Goal: Task Accomplishment & Management: Manage account settings

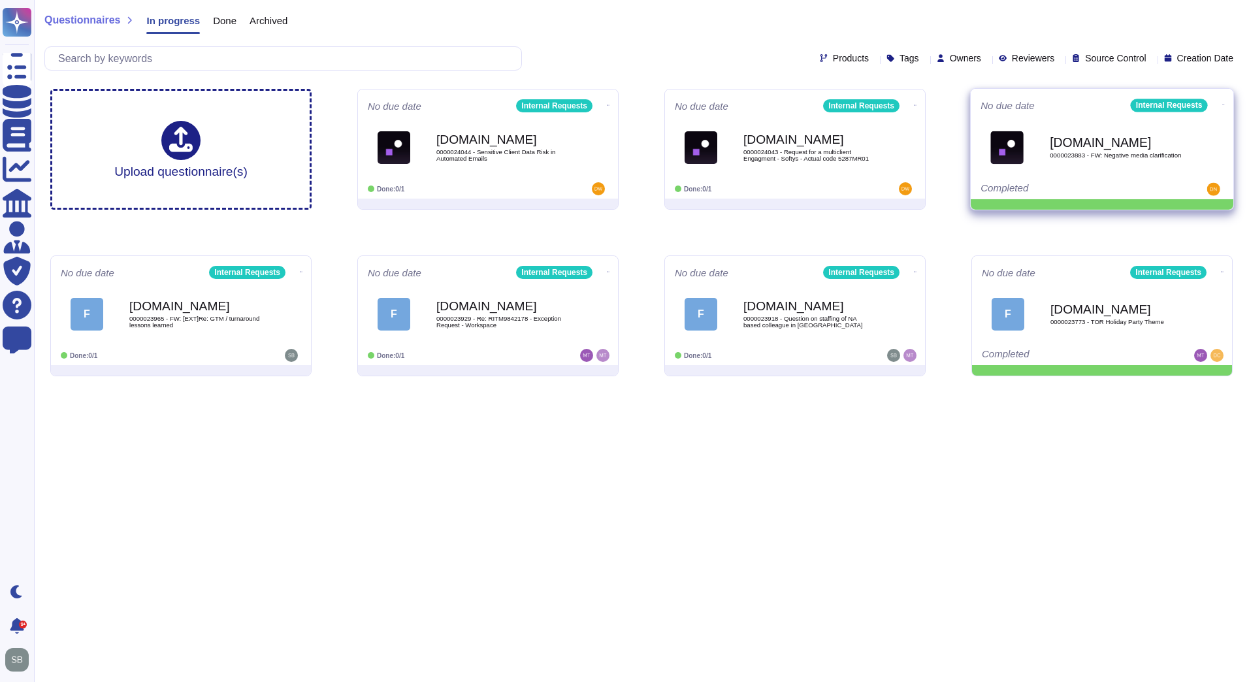
click at [1222, 105] on icon at bounding box center [1223, 105] width 3 height 1
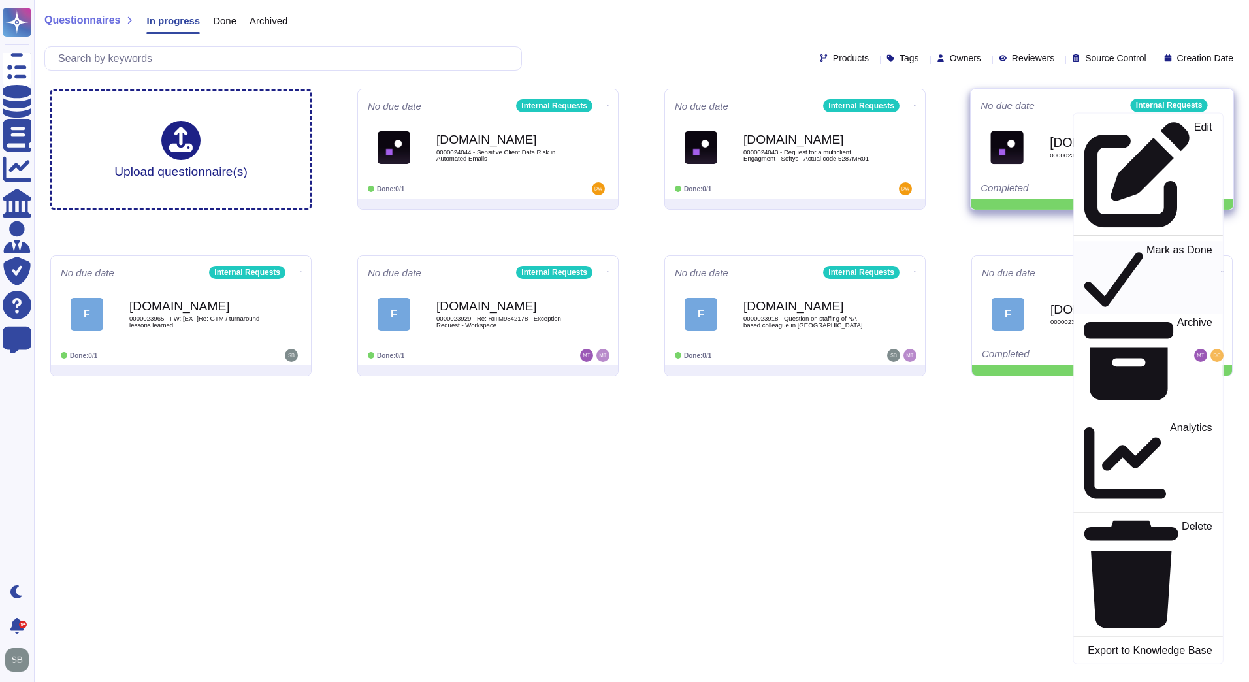
click at [1160, 244] on div "Mark as Done" at bounding box center [1148, 277] width 127 height 67
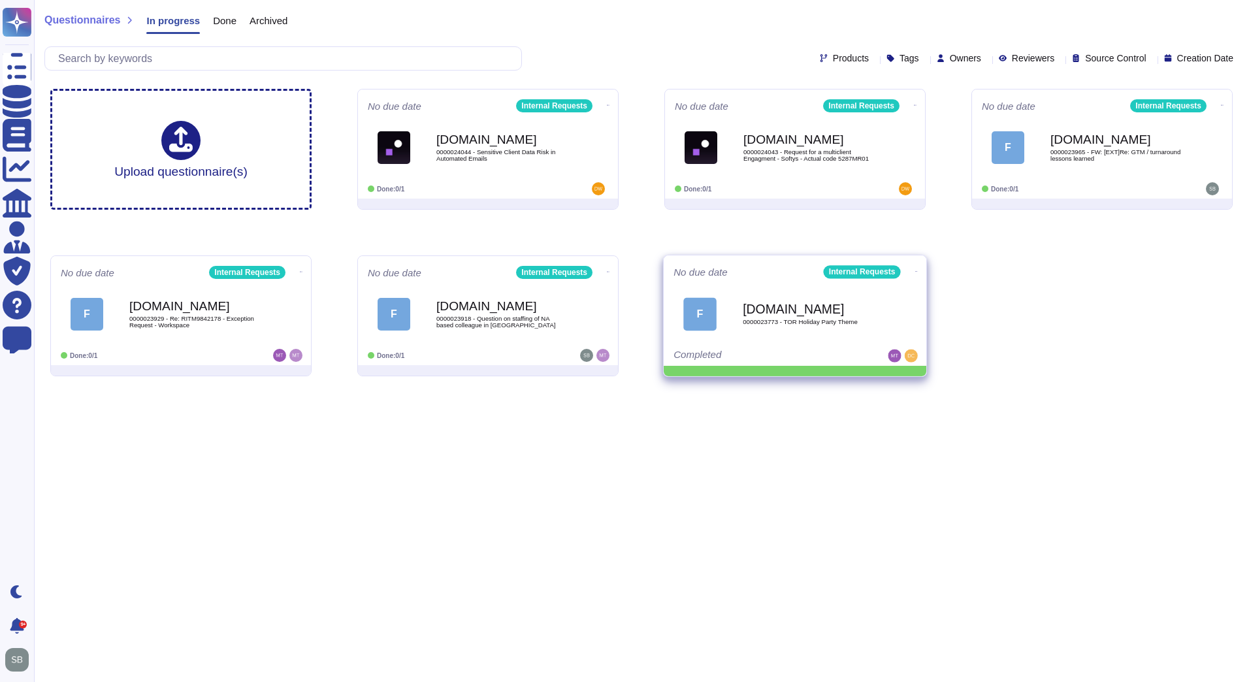
click at [915, 270] on icon at bounding box center [916, 271] width 3 height 3
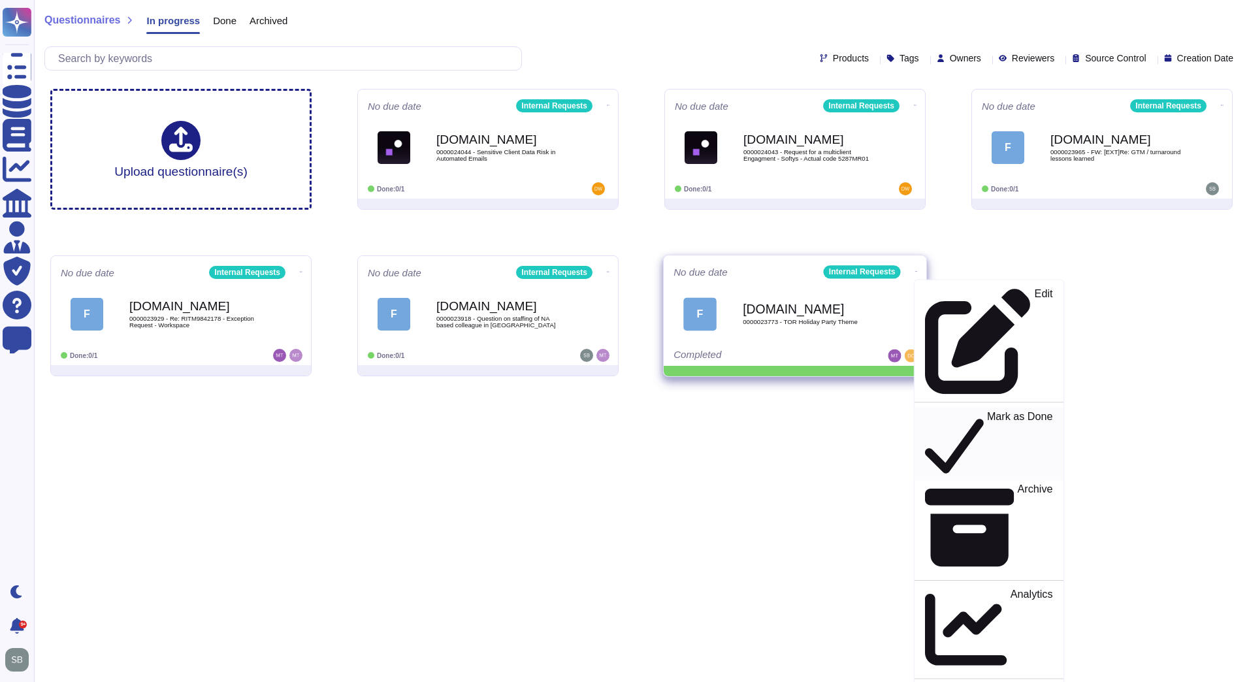
click at [987, 411] on p "Mark as Done" at bounding box center [1020, 444] width 66 height 67
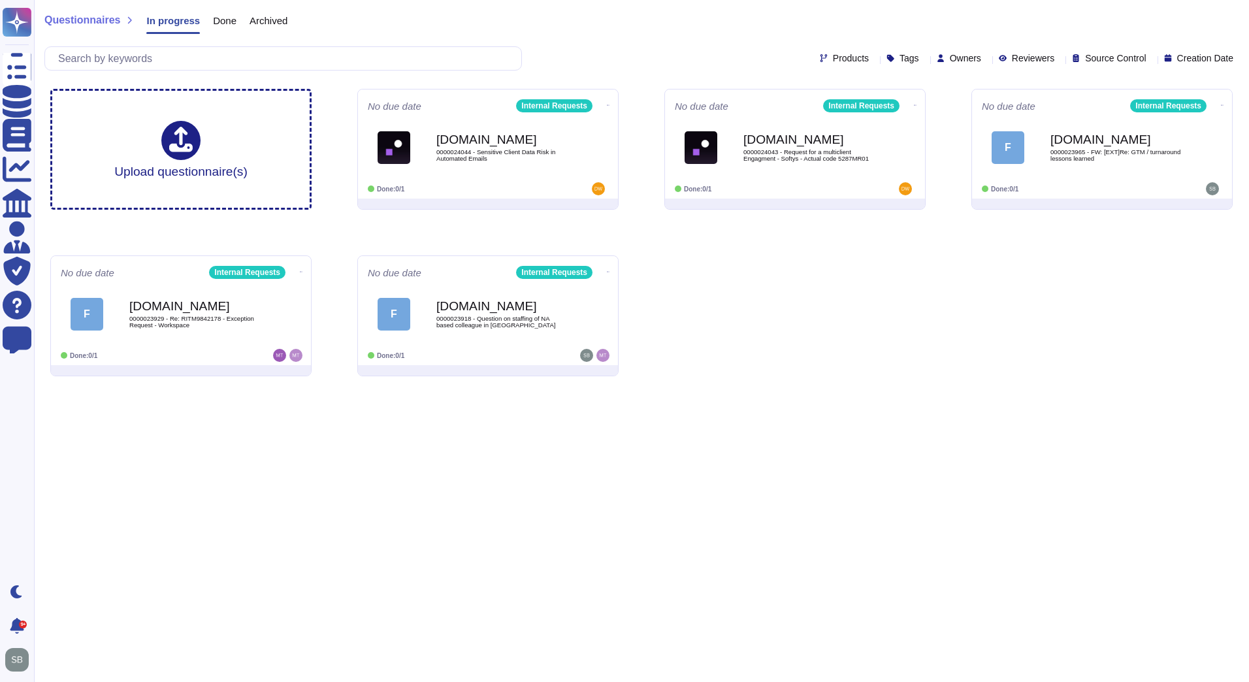
click at [941, 316] on div "Upload questionnaire(s) No due date Internal Requests [DOMAIN_NAME] 0000024044 …" at bounding box center [641, 232] width 1203 height 308
click at [395, 387] on html "Questionnaires Knowledge Base Documents Analytics CAIQ / SIG Admin Trust Center…" at bounding box center [624, 193] width 1249 height 387
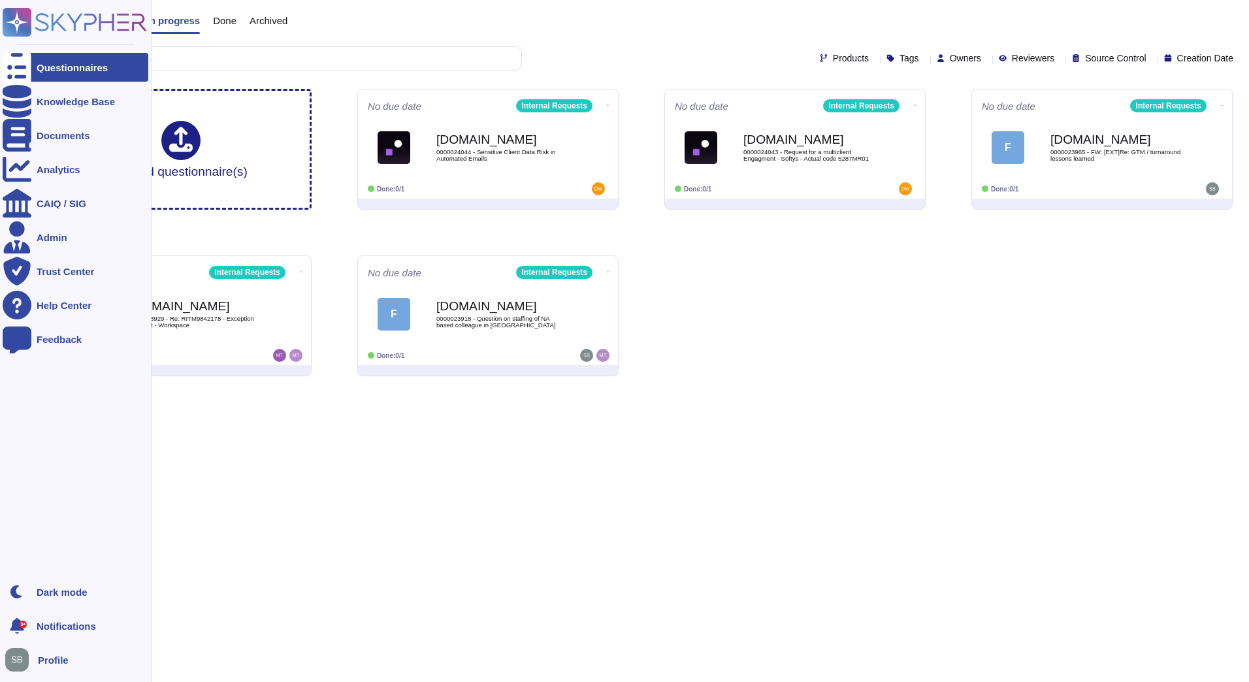
click at [25, 71] on div at bounding box center [17, 67] width 29 height 29
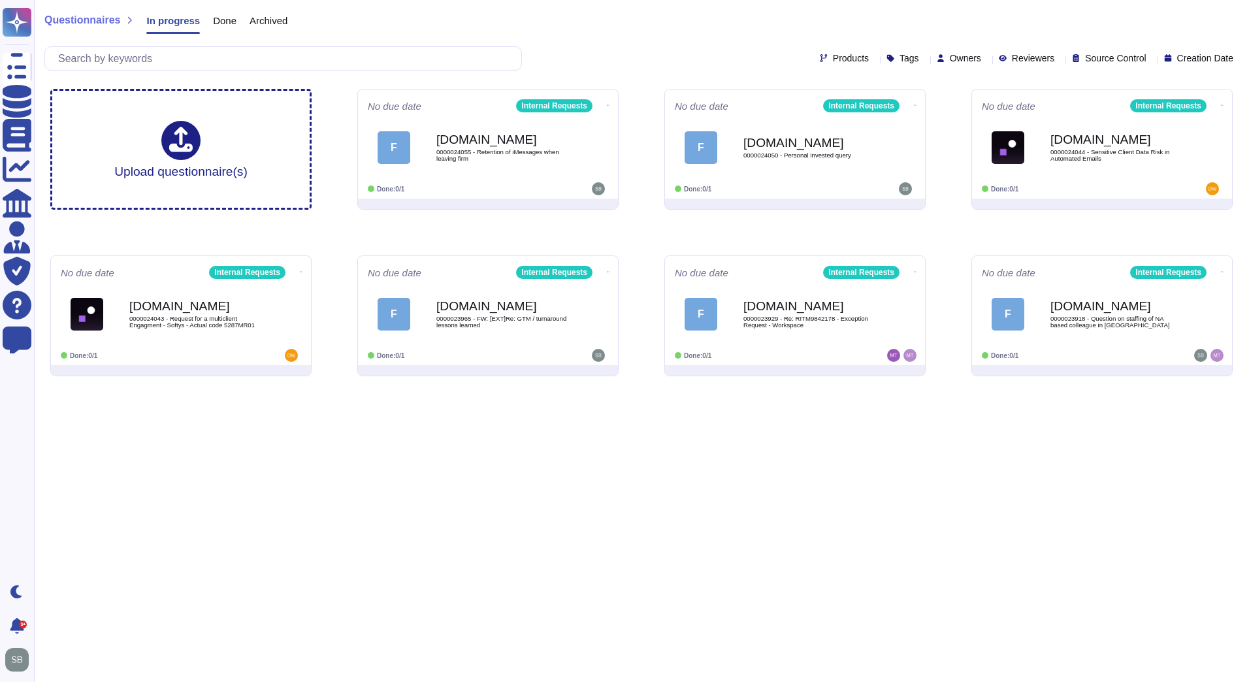
click at [903, 387] on html "Questionnaires Knowledge Base Documents Analytics CAIQ / SIG Admin Trust Center…" at bounding box center [624, 193] width 1249 height 387
click at [497, 151] on span "0000024055 - Retention of iMessages when leaving firm" at bounding box center [502, 155] width 132 height 12
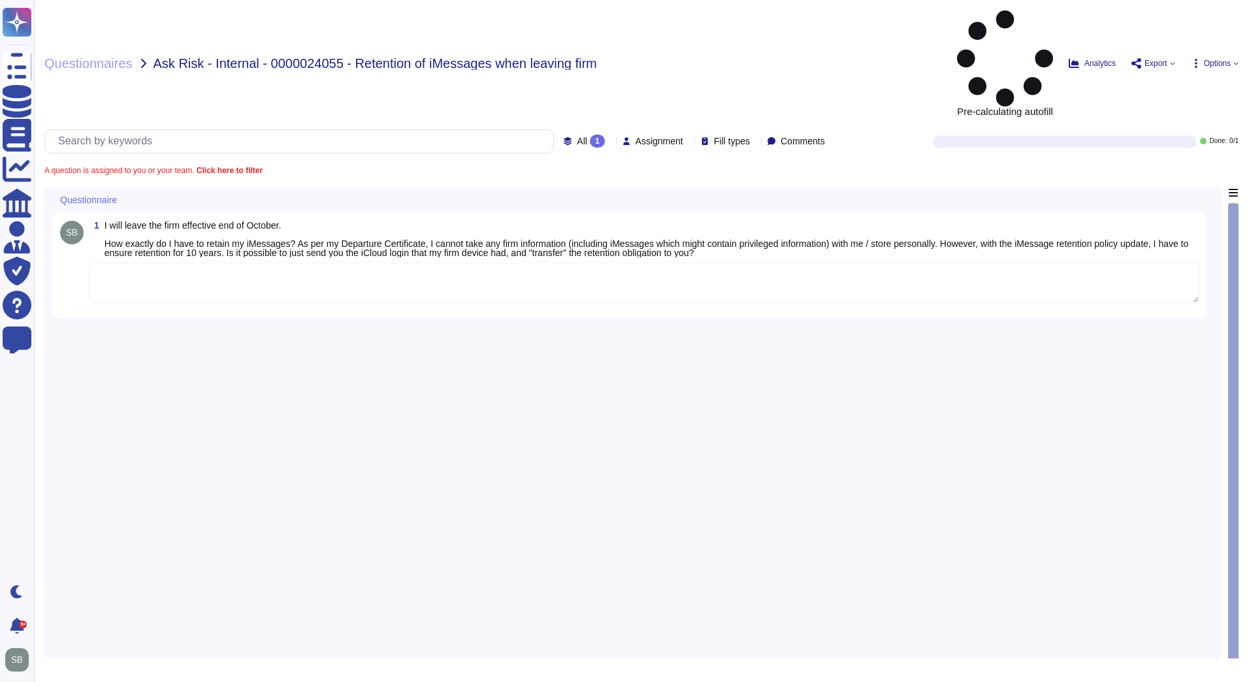
drag, startPoint x: 307, startPoint y: 274, endPoint x: 336, endPoint y: 269, distance: 29.2
click at [308, 274] on div "1 I will leave the firm effective end of October. How exactly do I have to reta…" at bounding box center [633, 419] width 1163 height 463
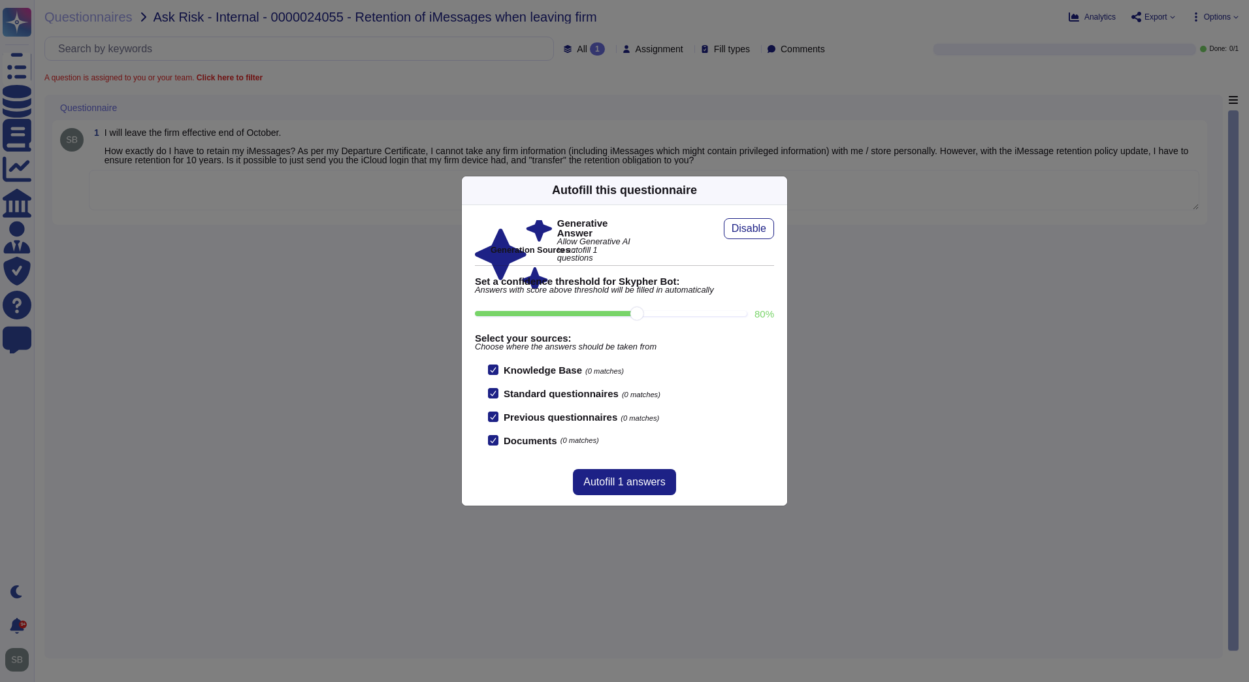
click at [404, 452] on div "Autofill this questionnaire Generative Answer Allow Generative AI to autofill 1…" at bounding box center [624, 341] width 1249 height 682
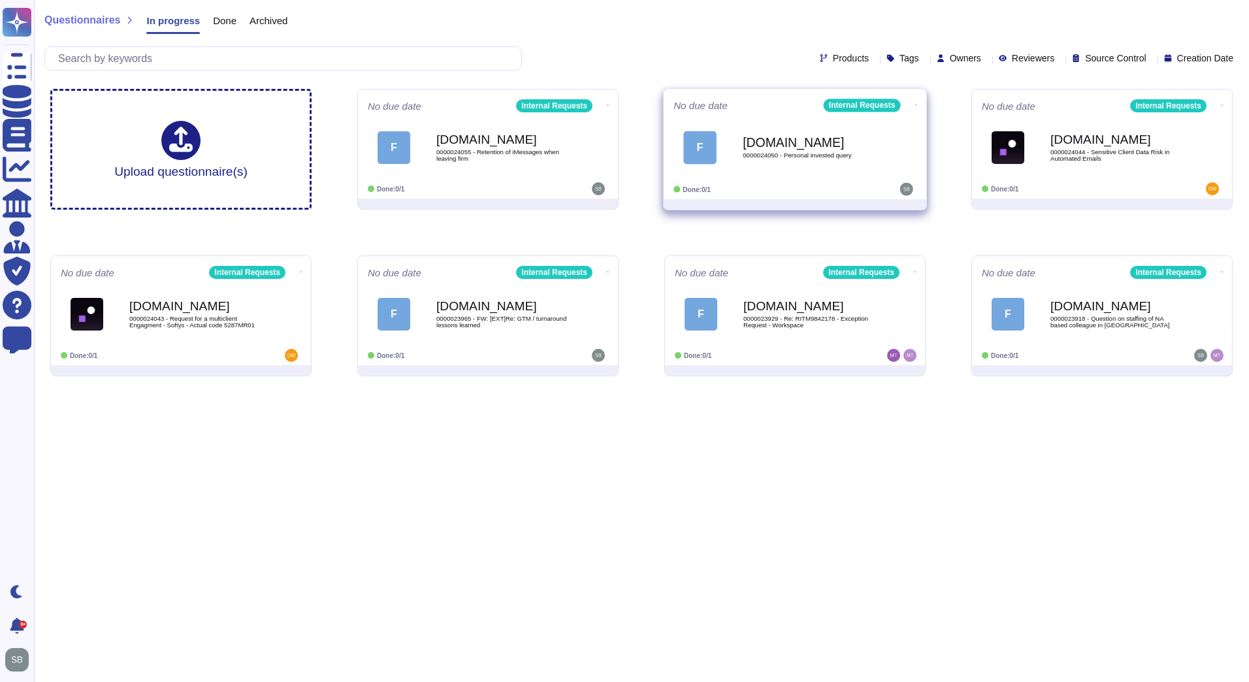
click at [801, 157] on span "0000024050 - Personal invested query" at bounding box center [809, 155] width 132 height 7
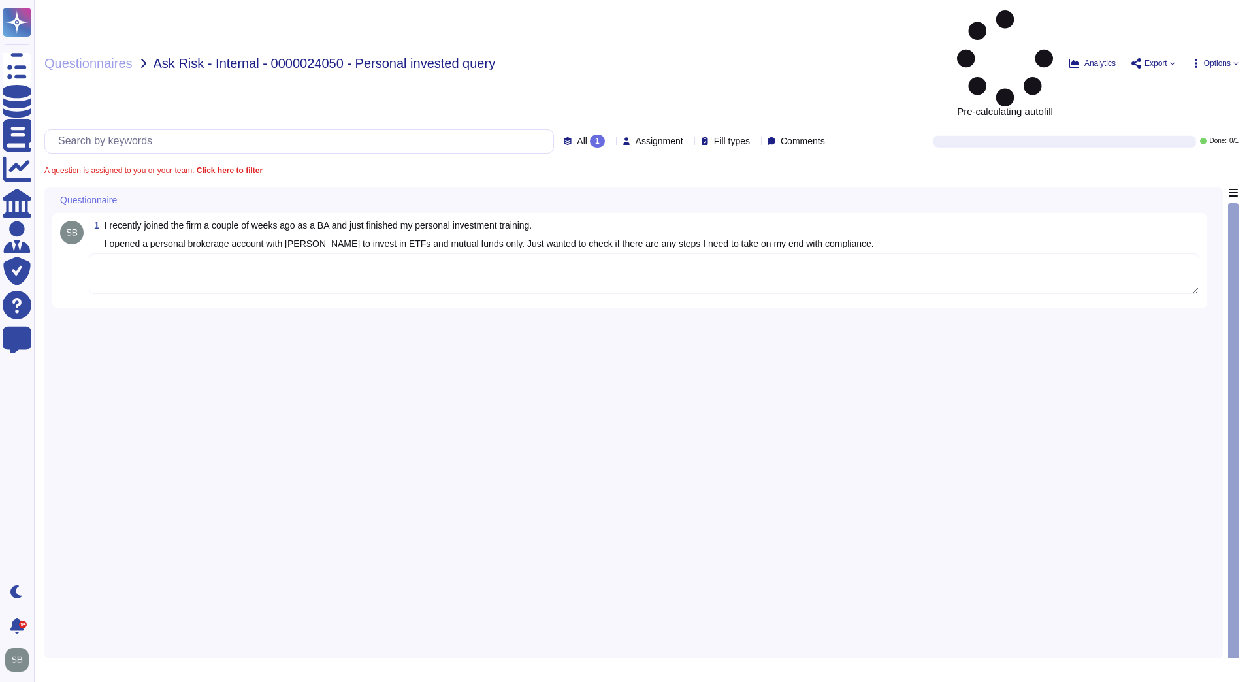
click at [361, 353] on div "1 I recently joined the firm a couple of weeks ago as a BA and just finished my…" at bounding box center [633, 419] width 1163 height 463
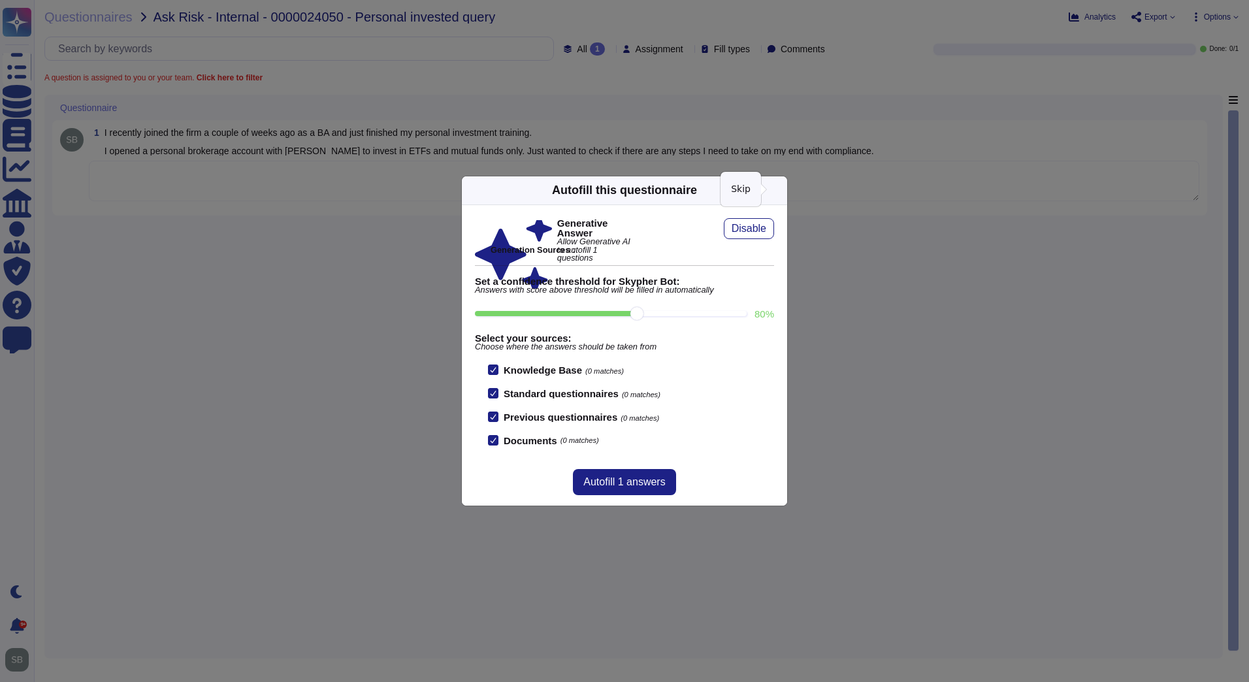
click at [779, 190] on icon at bounding box center [779, 190] width 0 height 0
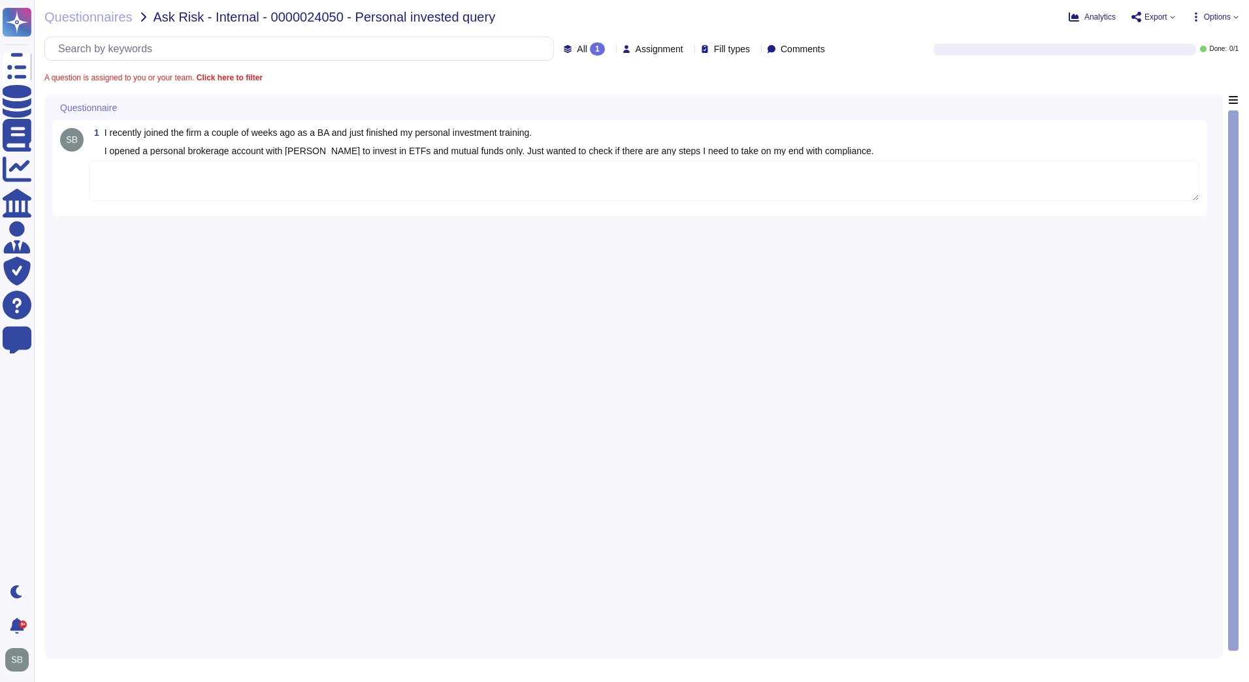
click at [791, 248] on div "1 I recently joined the firm a couple of weeks ago as a BA and just finished my…" at bounding box center [633, 373] width 1163 height 556
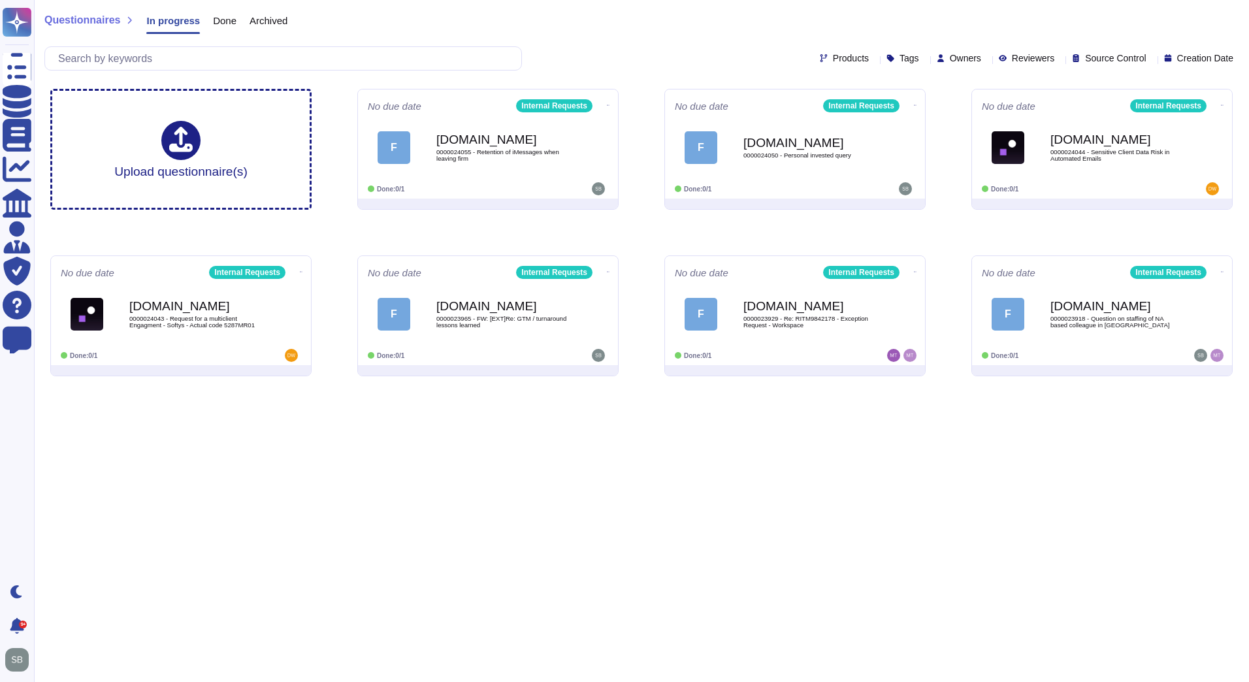
click at [683, 387] on html "Questionnaires Knowledge Base Documents Analytics CAIQ / SIG Admin Trust Center…" at bounding box center [624, 193] width 1249 height 387
